Goal: Information Seeking & Learning: Learn about a topic

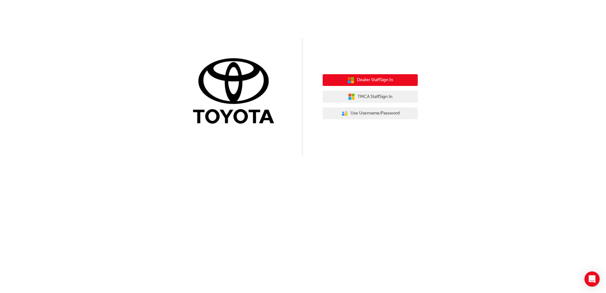
click at [384, 83] on span "Dealer Staff Sign In" at bounding box center [375, 79] width 36 height 7
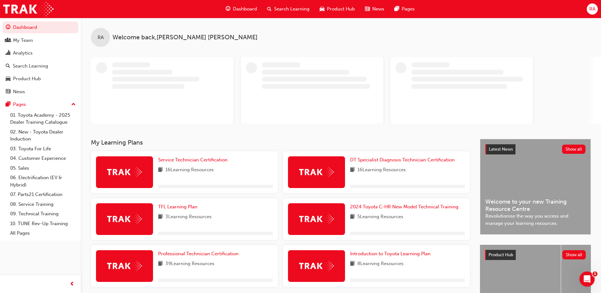
click at [245, 5] on div "Dashboard" at bounding box center [242, 9] width 42 height 13
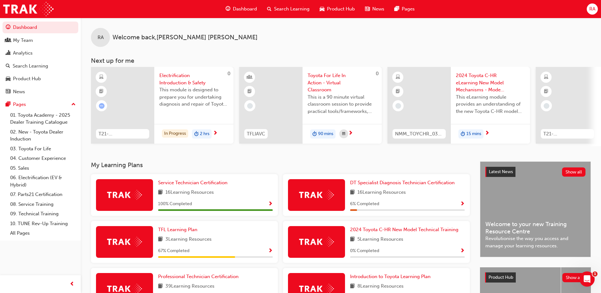
click at [279, 7] on span "Search Learning" at bounding box center [291, 8] width 35 height 7
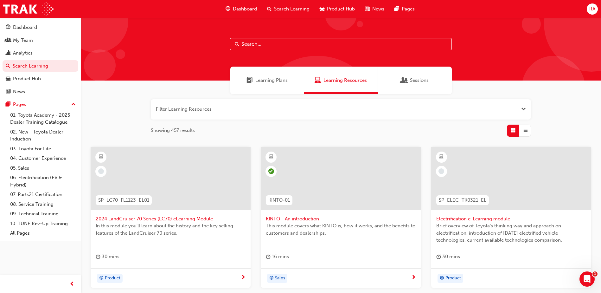
drag, startPoint x: 265, startPoint y: 43, endPoint x: 270, endPoint y: 43, distance: 5.4
click at [270, 43] on input "text" at bounding box center [341, 44] width 222 height 12
type input "technical advisor"
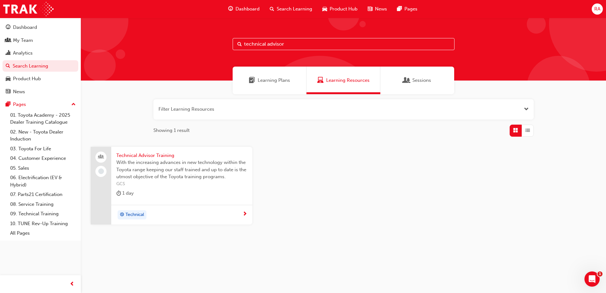
click at [172, 185] on span "GCS" at bounding box center [181, 183] width 131 height 7
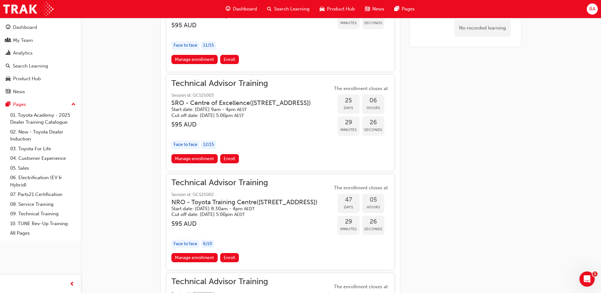
scroll to position [575, 0]
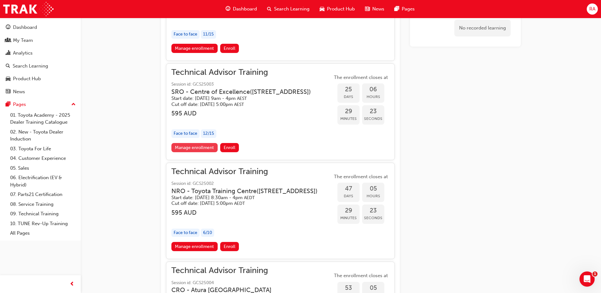
click at [202, 152] on link "Manage enrollment" at bounding box center [194, 147] width 46 height 9
